Goal: Task Accomplishment & Management: Use online tool/utility

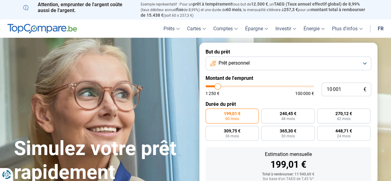
click at [232, 64] on span "Prêt personnel" at bounding box center [233, 63] width 31 height 7
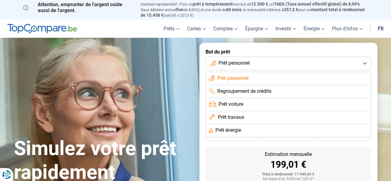
scroll to position [31, 0]
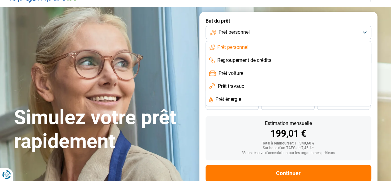
click at [233, 98] on span "Prêt énergie" at bounding box center [228, 99] width 26 height 7
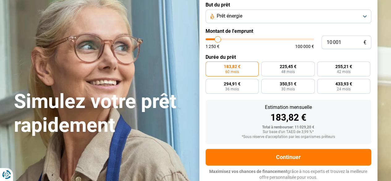
scroll to position [47, 0]
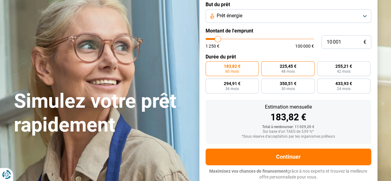
click at [281, 72] on span "48 mois" at bounding box center [288, 71] width 14 height 4
click at [265, 65] on input "225,45 € 48 mois" at bounding box center [263, 63] width 4 height 4
radio input "true"
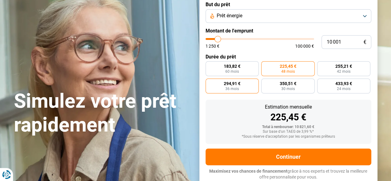
click at [244, 87] on label "294,91 € 36 mois" at bounding box center [231, 85] width 53 height 15
click at [209, 82] on input "294,91 € 36 mois" at bounding box center [207, 80] width 4 height 4
radio input "true"
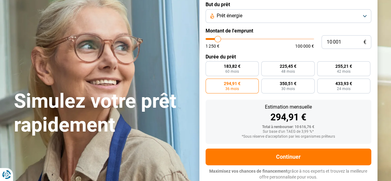
click at [240, 14] on span "Prêt énergie" at bounding box center [229, 15] width 26 height 7
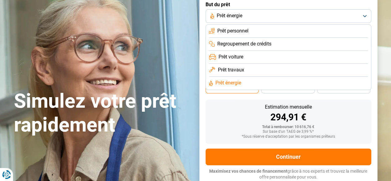
click at [237, 30] on span "Prêt personnel" at bounding box center [232, 30] width 31 height 7
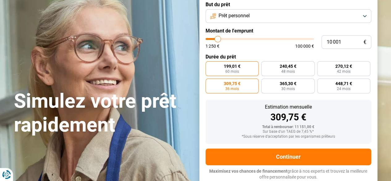
click at [228, 68] on span "199,01 €" at bounding box center [232, 66] width 17 height 4
click at [209, 65] on input "199,01 € 60 mois" at bounding box center [207, 63] width 4 height 4
radio input "true"
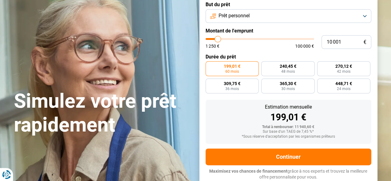
type input "8 000"
type input "8000"
type input "11 500"
type input "11500"
type input "16 250"
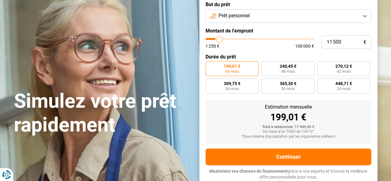
type input "16250"
type input "21 500"
type input "21500"
type input "28 750"
type input "28750"
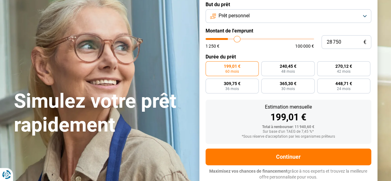
type input "32 000"
type input "32000"
type input "34 750"
type input "34750"
type input "35 750"
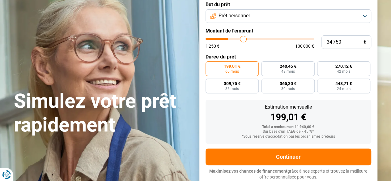
type input "35750"
type input "37 250"
type input "37250"
type input "40 250"
type input "40250"
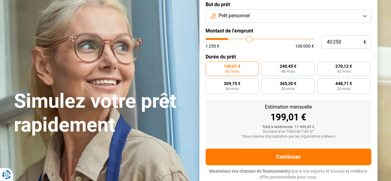
type input "42 750"
type input "42750"
type input "43 750"
type input "43750"
type input "48 000"
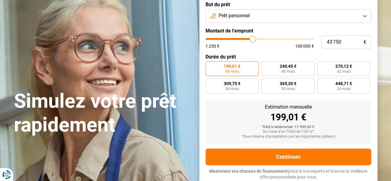
type input "48000"
type input "50 750"
type input "50750"
type input "52 000"
type input "52000"
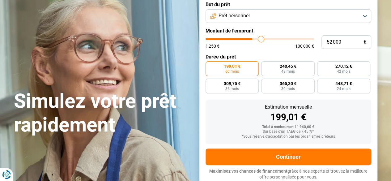
type input "52 250"
drag, startPoint x: 215, startPoint y: 38, endPoint x: 261, endPoint y: 40, distance: 45.8
type input "52250"
click at [261, 40] on input "range" at bounding box center [259, 39] width 108 height 2
radio input "false"
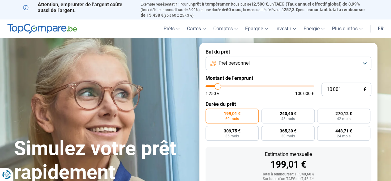
click at [228, 66] on span "Prêt personnel" at bounding box center [233, 63] width 31 height 7
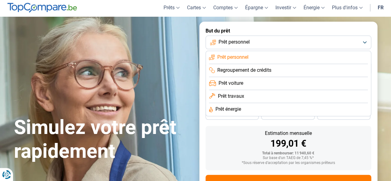
scroll to position [31, 0]
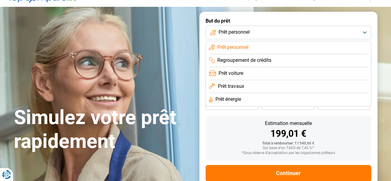
click at [231, 62] on span "Regroupement de crédits" at bounding box center [244, 60] width 54 height 7
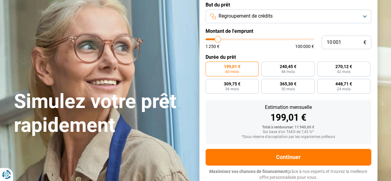
scroll to position [47, 0]
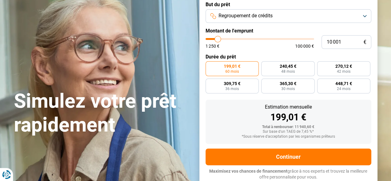
click at [243, 16] on span "Regroupement de crédits" at bounding box center [245, 15] width 54 height 7
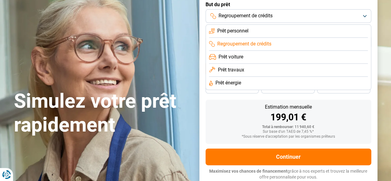
click at [236, 41] on span "Regroupement de crédits" at bounding box center [244, 43] width 54 height 7
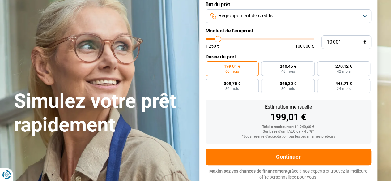
click at [252, 17] on span "Regroupement de crédits" at bounding box center [245, 15] width 54 height 7
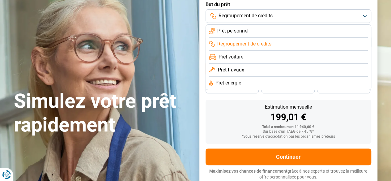
click at [231, 83] on span "Prêt énergie" at bounding box center [228, 82] width 26 height 7
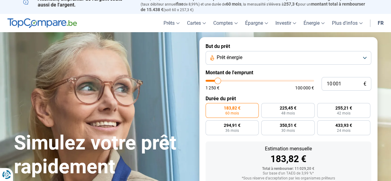
scroll to position [0, 0]
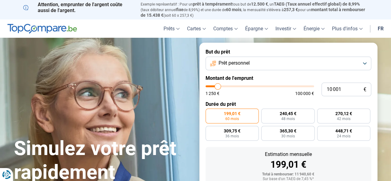
click at [236, 65] on span "Prêt personnel" at bounding box center [233, 63] width 31 height 7
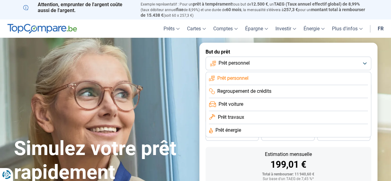
click at [233, 118] on span "Prêt travaux" at bounding box center [230, 117] width 26 height 7
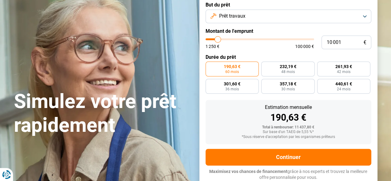
scroll to position [47, 0]
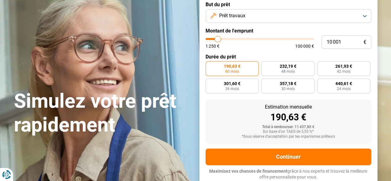
type input "10 750"
type input "10750"
type input "11 750"
type input "11750"
type input "14 500"
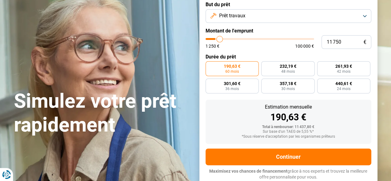
type input "14500"
type input "16 500"
type input "16500"
type input "23 500"
type input "23500"
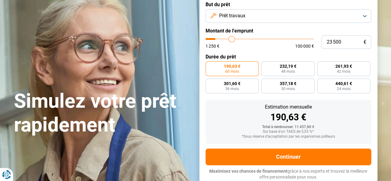
type input "28 500"
type input "28500"
type input "32 250"
type input "32250"
type input "32 750"
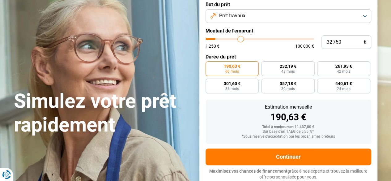
type input "32750"
type input "37 250"
type input "37250"
type input "43 750"
type input "43750"
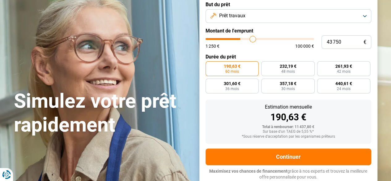
type input "47 750"
type input "47750"
type input "49 750"
type input "49750"
type input "50 000"
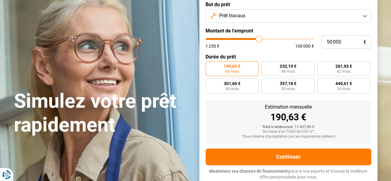
drag, startPoint x: 218, startPoint y: 40, endPoint x: 259, endPoint y: 39, distance: 40.8
type input "50000"
click at [259, 39] on input "range" at bounding box center [259, 39] width 108 height 2
radio input "false"
